Goal: Task Accomplishment & Management: Complete application form

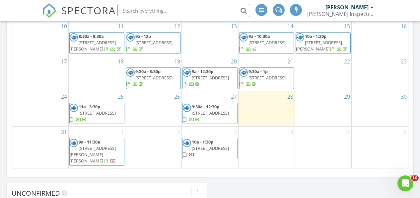
scroll to position [455, 0]
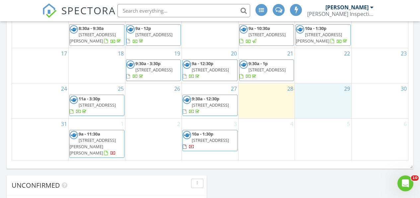
click at [322, 93] on div "29" at bounding box center [323, 100] width 56 height 35
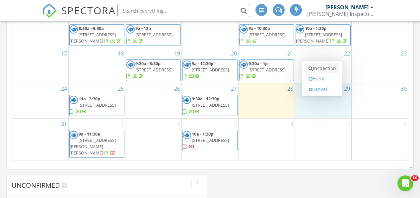
click at [327, 66] on link "Inspection" at bounding box center [322, 68] width 34 height 11
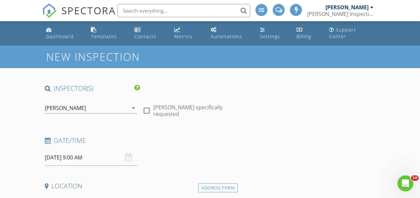
click at [76, 150] on input "[DATE] 9:00 AM" at bounding box center [91, 157] width 93 height 16
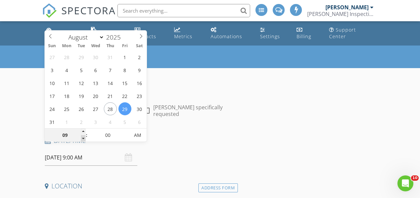
type input "08"
type input "[DATE] 8:00 AM"
click at [84, 138] on span at bounding box center [83, 138] width 5 height 7
click at [183, 139] on div "Date/Time" at bounding box center [140, 142] width 196 height 13
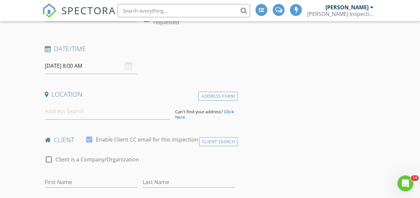
scroll to position [93, 0]
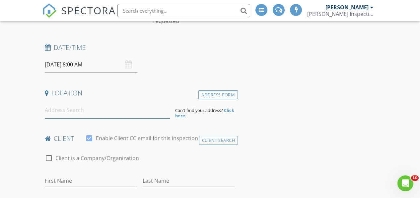
click at [109, 106] on input at bounding box center [107, 110] width 125 height 16
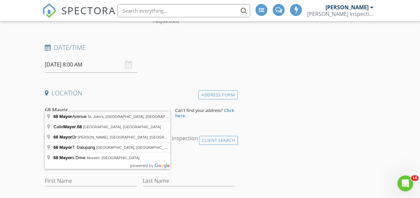
type input "68 Mayor Avenue, St. John's, NL, Canada"
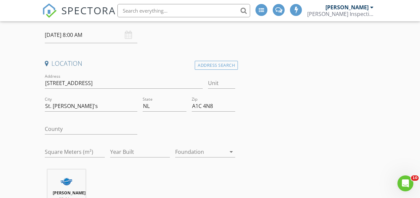
scroll to position [147, 0]
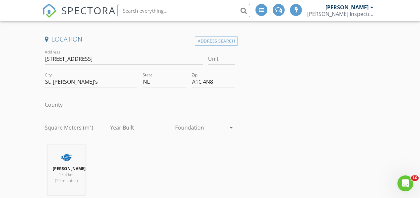
click at [183, 122] on div at bounding box center [200, 127] width 51 height 11
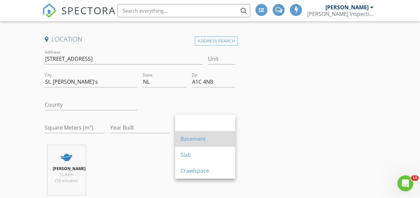
click at [185, 139] on div "Basement" at bounding box center [204, 139] width 49 height 8
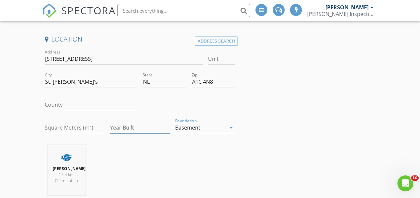
click at [136, 122] on input "Year Built" at bounding box center [140, 127] width 60 height 11
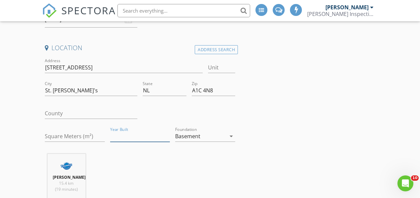
scroll to position [140, 0]
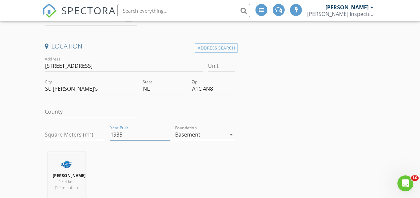
type input "1935"
click at [51, 133] on div "Square Meters (m²)" at bounding box center [75, 138] width 60 height 18
click at [53, 129] on input "Square Meters (m²)" at bounding box center [75, 134] width 60 height 11
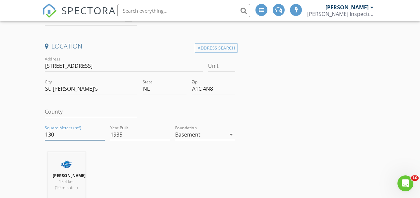
type input "130"
click at [121, 153] on div "Ross Thornhill 15.4 km (19 minutes)" at bounding box center [140, 179] width 196 height 55
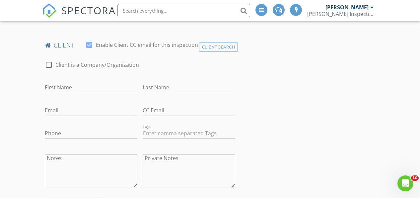
scroll to position [326, 0]
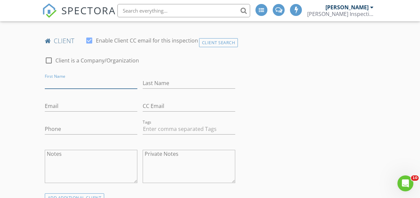
paste input "[PERSON_NAME]"
type input "[PERSON_NAME]"
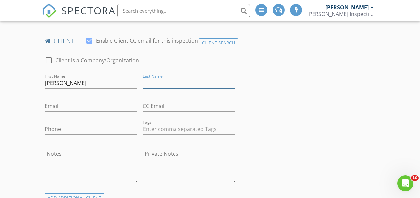
paste input "[PERSON_NAME]"
click at [165, 82] on input "[PERSON_NAME]" at bounding box center [189, 83] width 93 height 11
type input "Martret"
click at [89, 81] on input "[PERSON_NAME]" at bounding box center [91, 83] width 93 height 11
type input "[PERSON_NAME]"
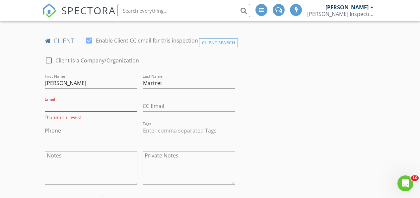
paste input "[EMAIL_ADDRESS][DOMAIN_NAME]"
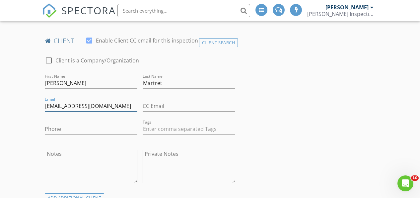
type input "[EMAIL_ADDRESS][DOMAIN_NAME]"
paste input "[PHONE_NUMBER]"
type input "[PHONE_NUMBER]"
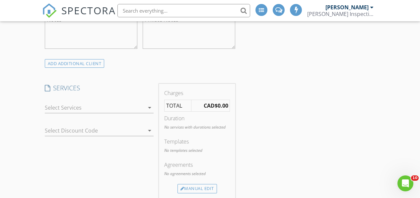
scroll to position [462, 0]
click at [148, 102] on icon "arrow_drop_down" at bounding box center [150, 105] width 8 height 8
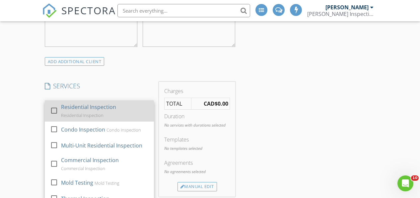
click at [119, 114] on div "Residential Inspection Residential Inspection" at bounding box center [105, 110] width 88 height 21
checkbox input "true"
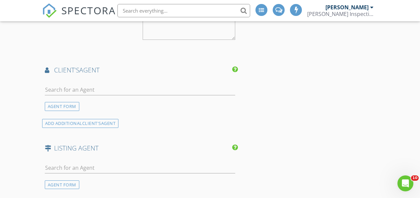
scroll to position [820, 0]
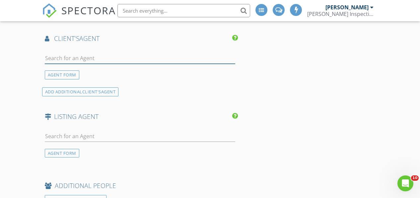
click at [130, 56] on input "text" at bounding box center [140, 58] width 191 height 11
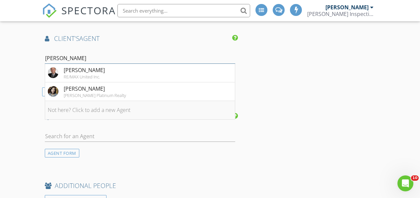
type input "[PERSON_NAME]"
click at [111, 108] on li "Not here? Click to add a new Agent" at bounding box center [140, 110] width 190 height 19
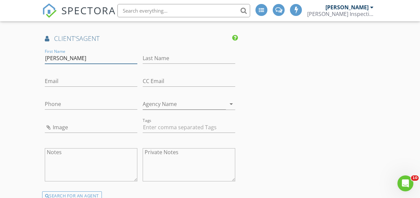
type input "[PERSON_NAME]"
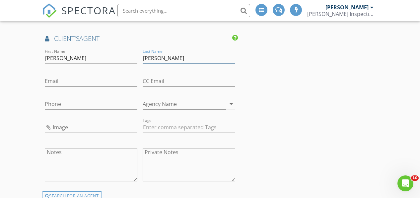
type input "[PERSON_NAME]"
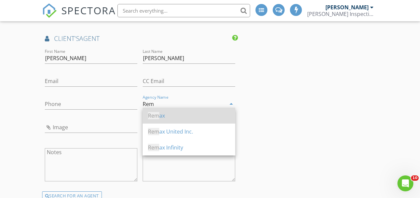
click at [205, 117] on div "Rem ax" at bounding box center [189, 115] width 82 height 8
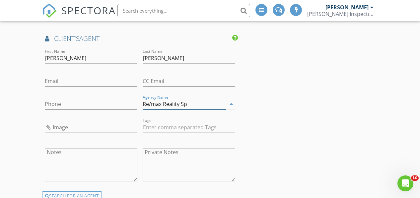
click at [225, 101] on input "Re/max Reality Sp" at bounding box center [184, 103] width 83 height 11
click at [202, 100] on input "Re/max Reality Sp" at bounding box center [184, 103] width 83 height 11
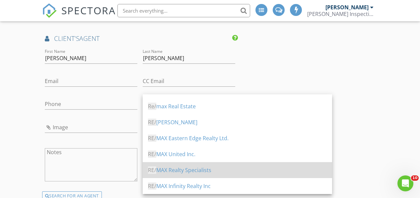
scroll to position [28, 0]
click at [182, 168] on div "RE/ MAX Realty Specialists" at bounding box center [237, 170] width 179 height 8
type input "RE/MAX Realty Specialists"
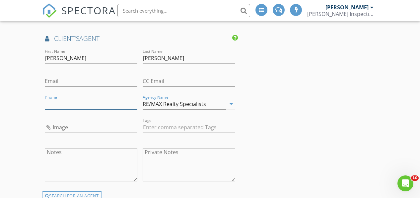
paste input "[PHONE_NUMBER]"
type input "[PHONE_NUMBER]"
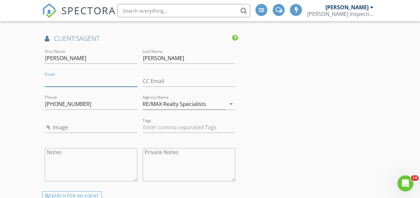
paste input "[EMAIL_ADDRESS][DOMAIN_NAME]"
type input "[EMAIL_ADDRESS][DOMAIN_NAME]"
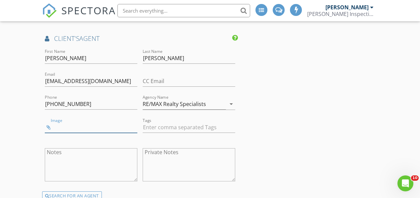
click at [51, 125] on input "Image" at bounding box center [91, 127] width 93 height 11
type input "Screenshot 2025-08-28 at 2.38.49 PM.png"
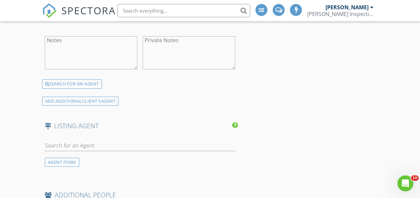
scroll to position [956, 0]
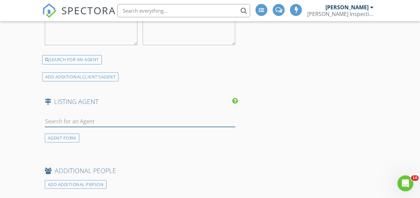
click at [77, 118] on input "text" at bounding box center [140, 121] width 191 height 11
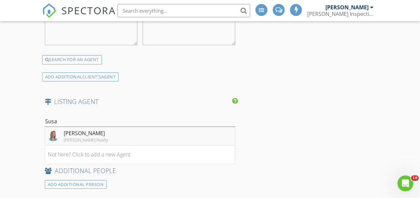
type input "Susa"
click at [77, 133] on div "[PERSON_NAME]" at bounding box center [86, 133] width 44 height 8
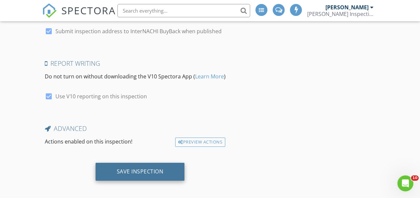
scroll to position [1414, 0]
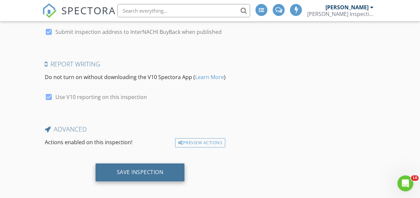
click at [135, 168] on div "Save Inspection" at bounding box center [140, 171] width 47 height 7
